Goal: Task Accomplishment & Management: Use online tool/utility

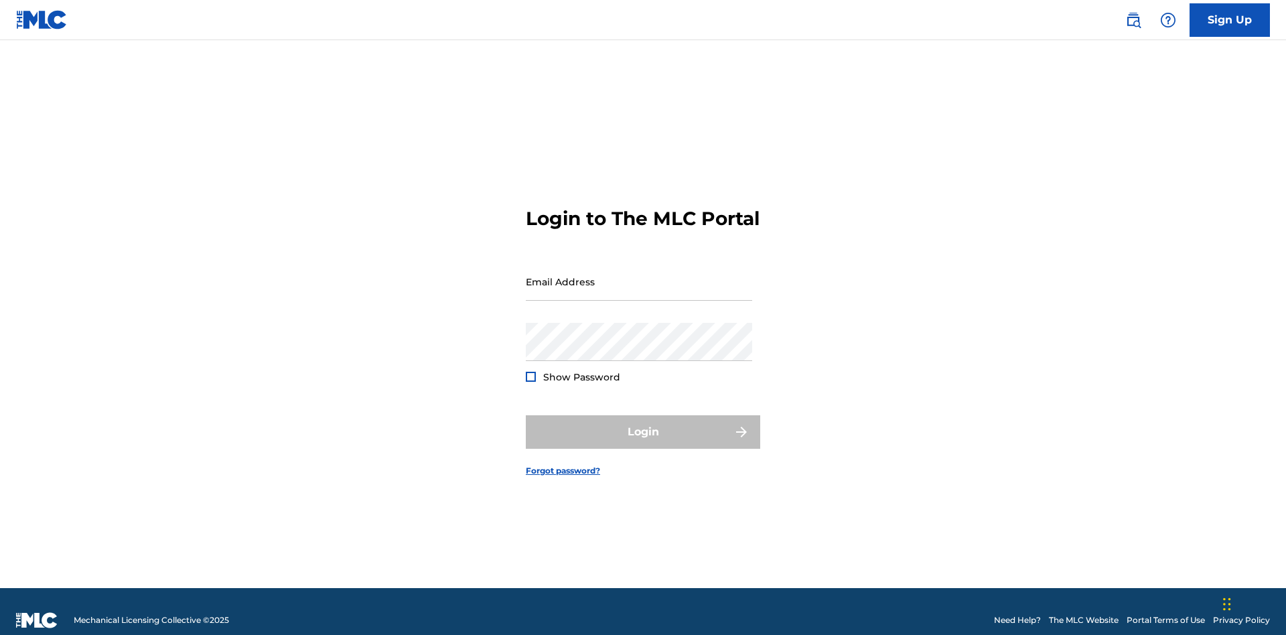
scroll to position [17, 0]
click at [639, 275] on input "Email Address" at bounding box center [639, 281] width 226 height 38
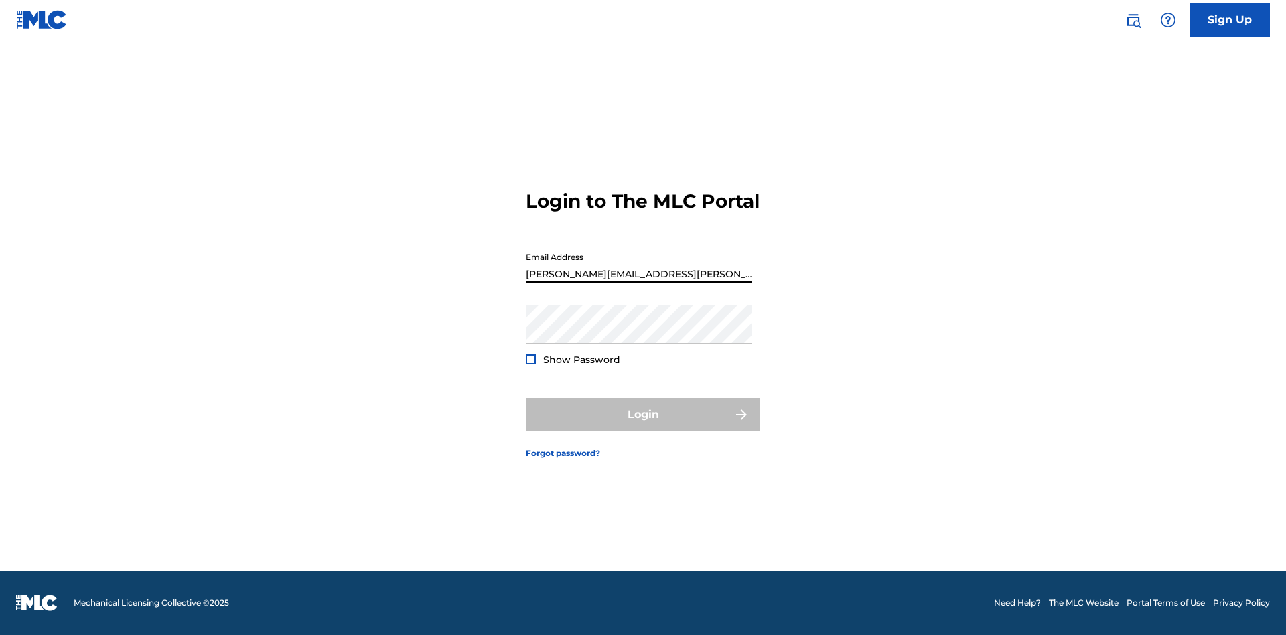
type input "Krystal.Ribble@themlc.com"
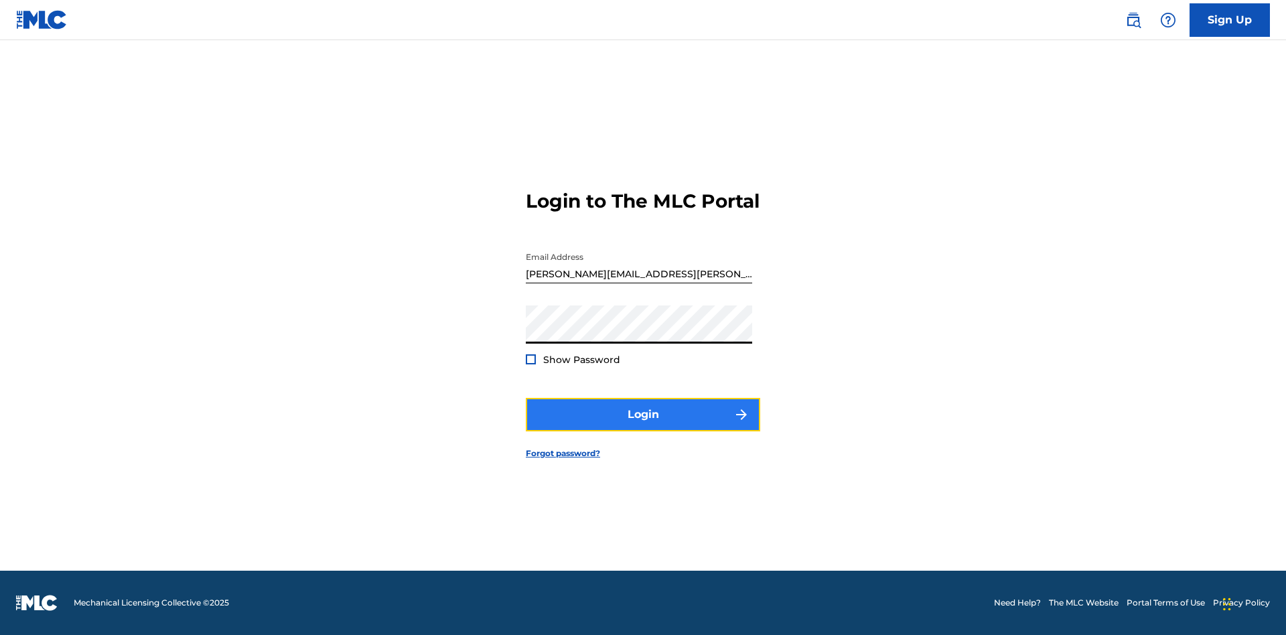
click at [643, 426] on button "Login" at bounding box center [643, 414] width 234 height 33
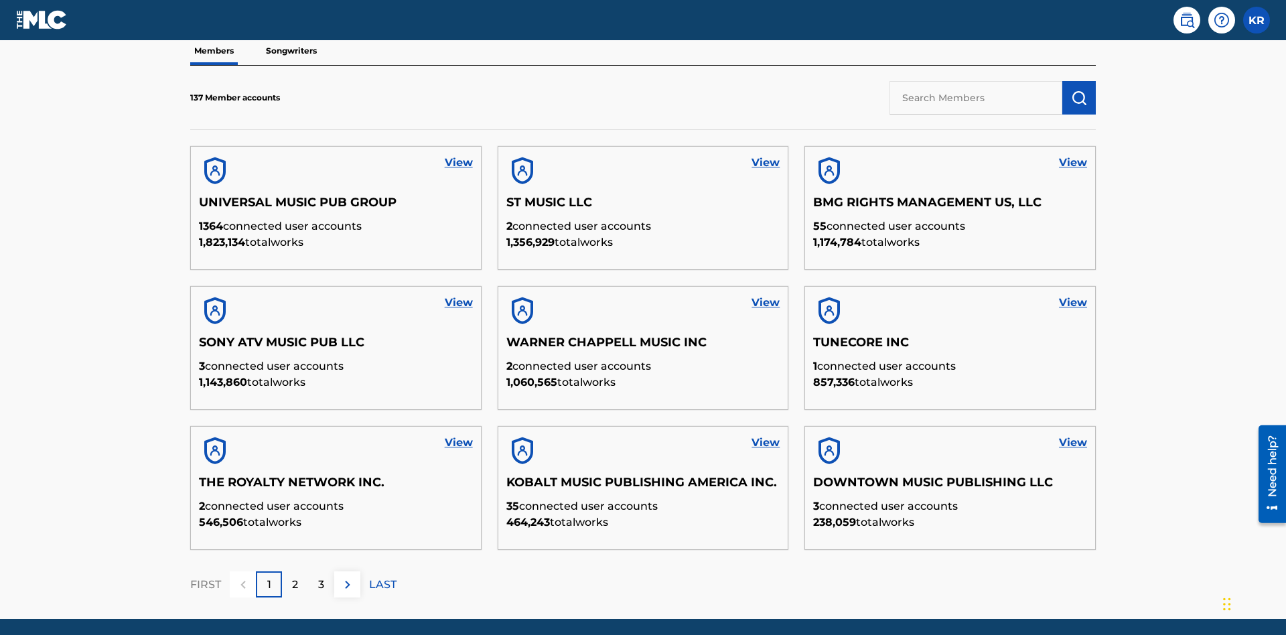
click at [976, 97] on input "text" at bounding box center [975, 97] width 173 height 33
type input "King McTesterson"
click at [1079, 90] on img "submit" at bounding box center [1079, 98] width 16 height 16
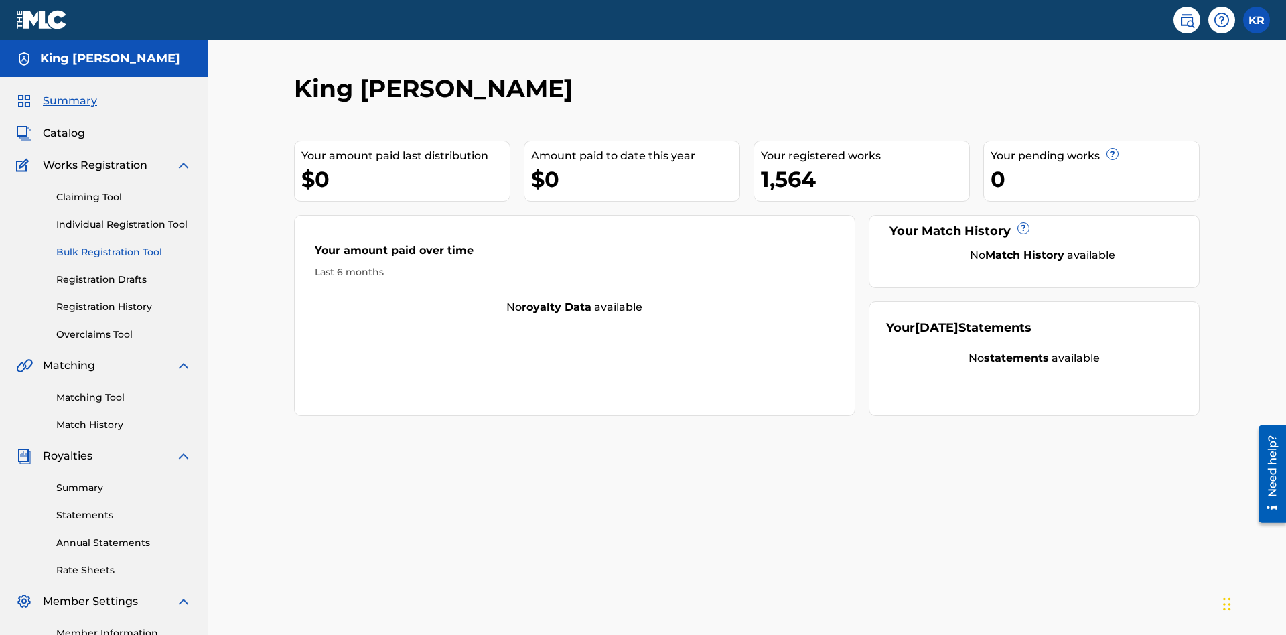
click at [124, 245] on link "Bulk Registration Tool" at bounding box center [123, 252] width 135 height 14
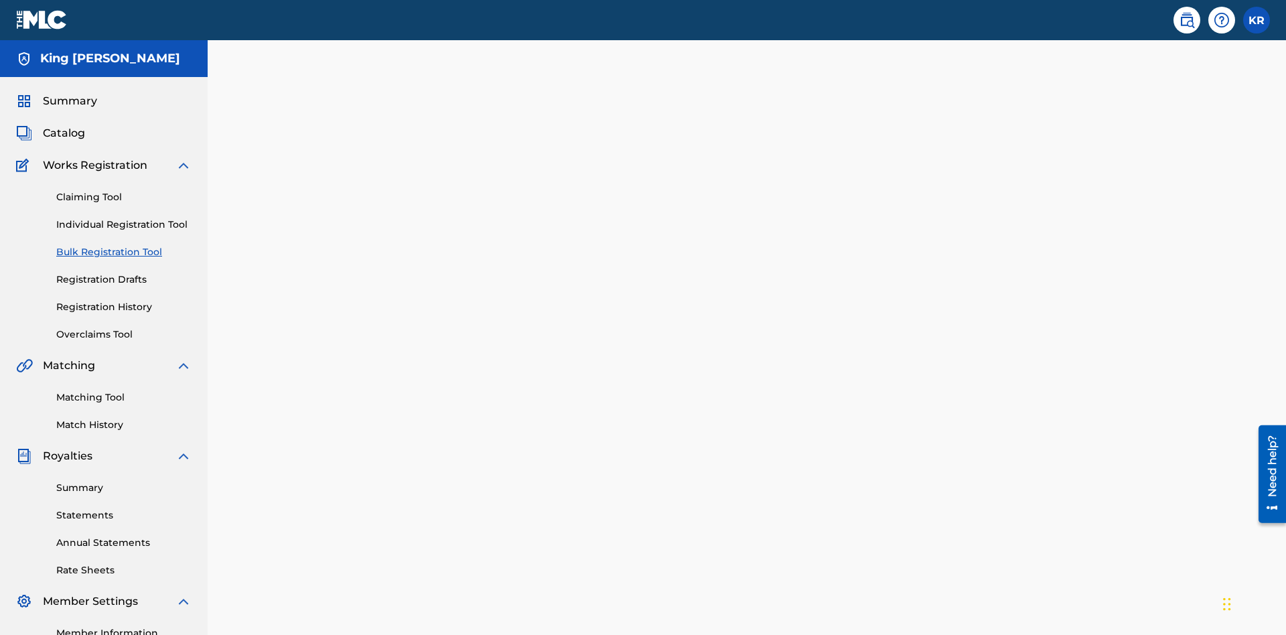
scroll to position [0, 294]
